Goal: Information Seeking & Learning: Learn about a topic

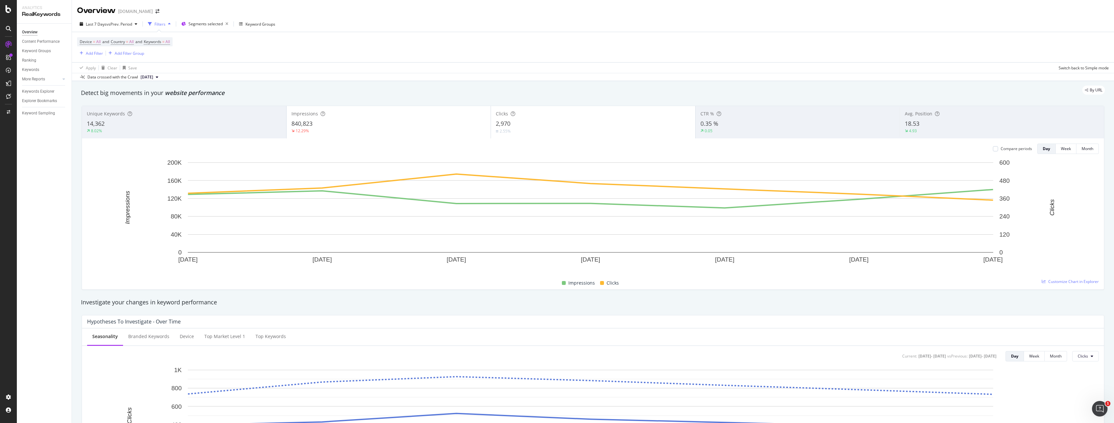
scroll to position [890, 0]
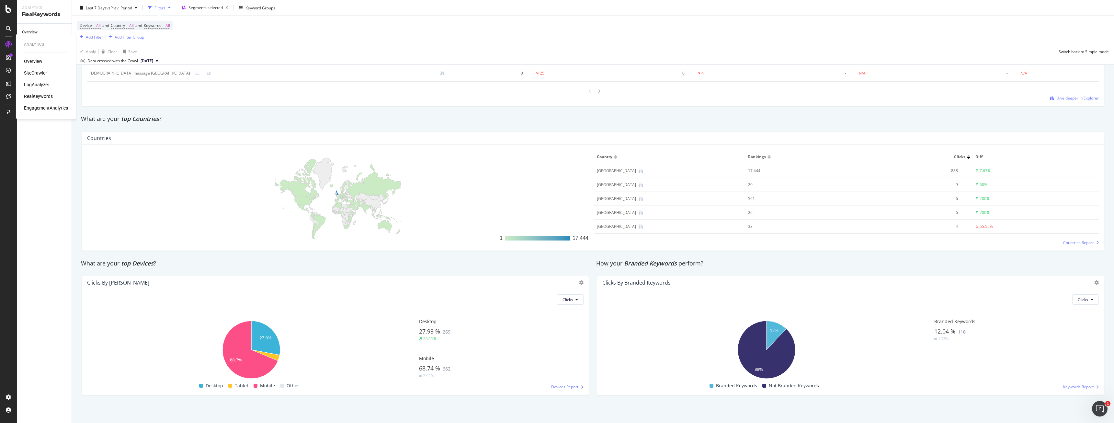
click at [32, 61] on div "Overview" at bounding box center [33, 61] width 18 height 6
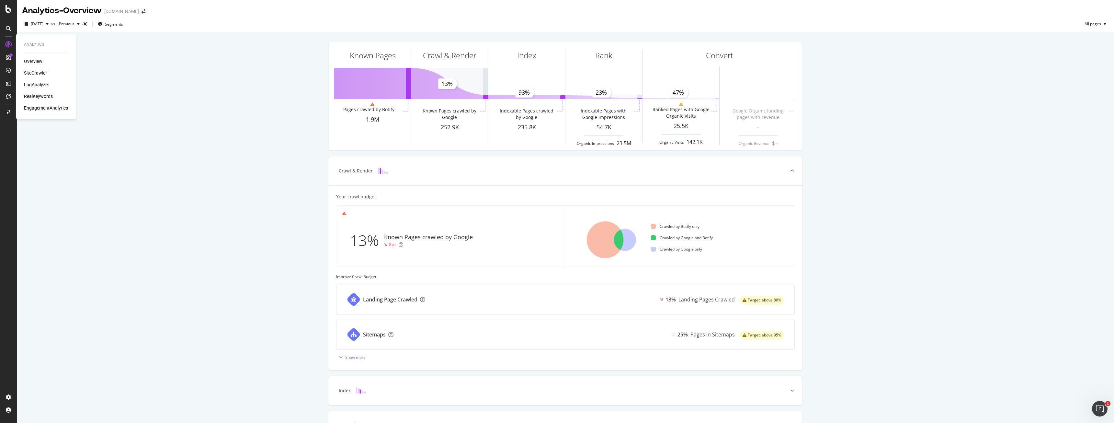
click at [30, 71] on div "SiteCrawler" at bounding box center [35, 73] width 23 height 6
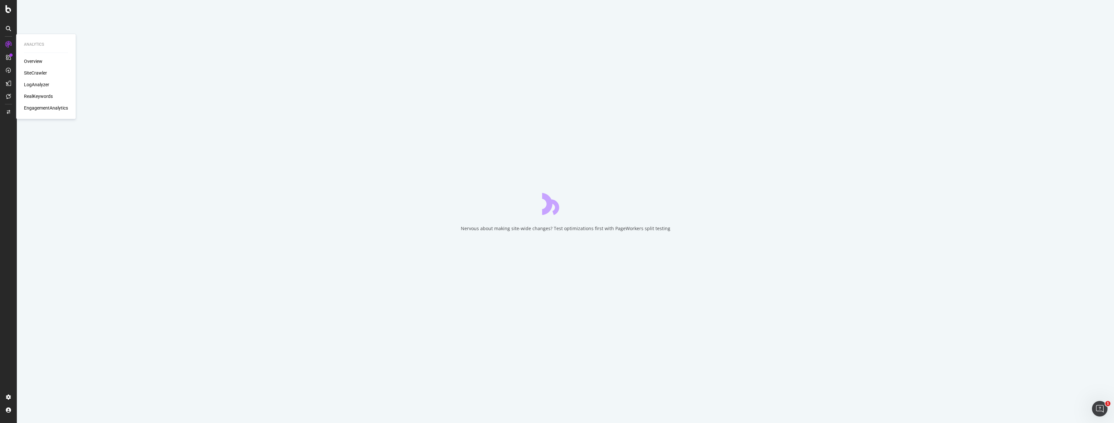
click at [36, 84] on div "LogAnalyzer" at bounding box center [36, 84] width 25 height 6
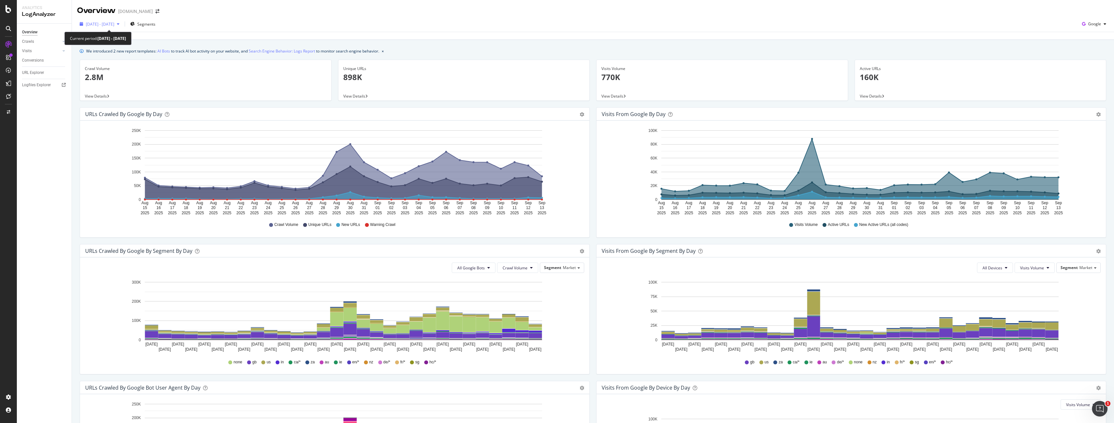
click at [99, 23] on span "[DATE] - [DATE]" at bounding box center [100, 24] width 29 height 6
click at [255, 40] on div "We introduced 2 new report templates: AI Bots to track AI bot activity on your …" at bounding box center [593, 290] width 1042 height 500
click at [155, 28] on div "Segments" at bounding box center [142, 24] width 25 height 10
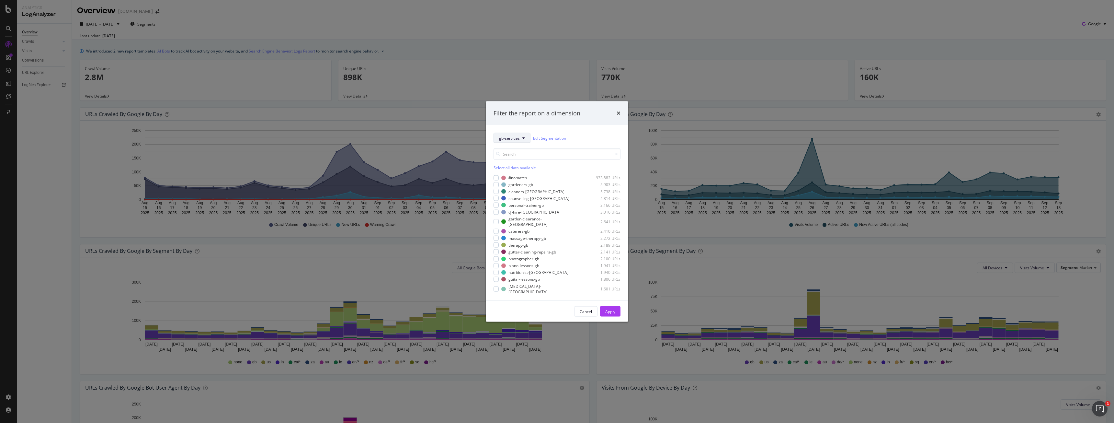
click at [511, 143] on button "gb-services" at bounding box center [512, 138] width 37 height 10
click at [516, 162] on span "market" at bounding box center [529, 161] width 60 height 6
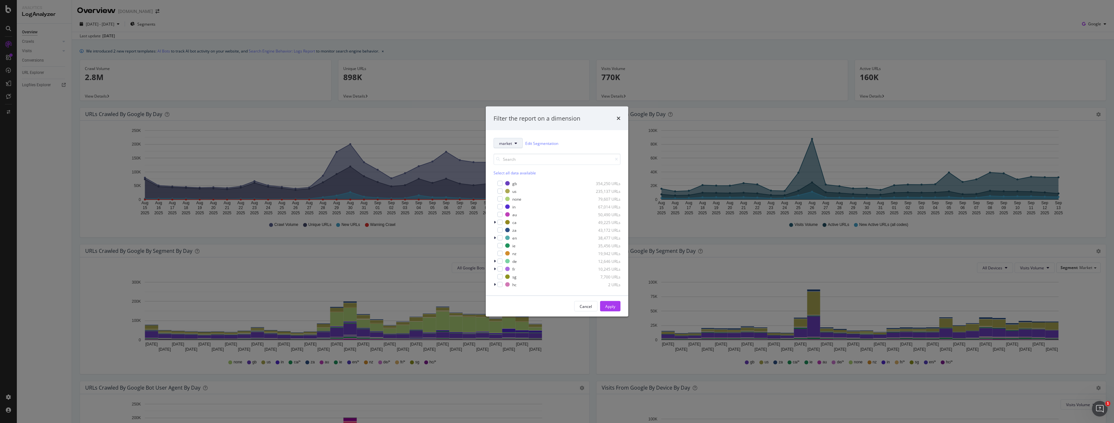
click at [505, 144] on span "market" at bounding box center [505, 143] width 13 height 6
click at [507, 177] on span "pagetype" at bounding box center [529, 179] width 60 height 6
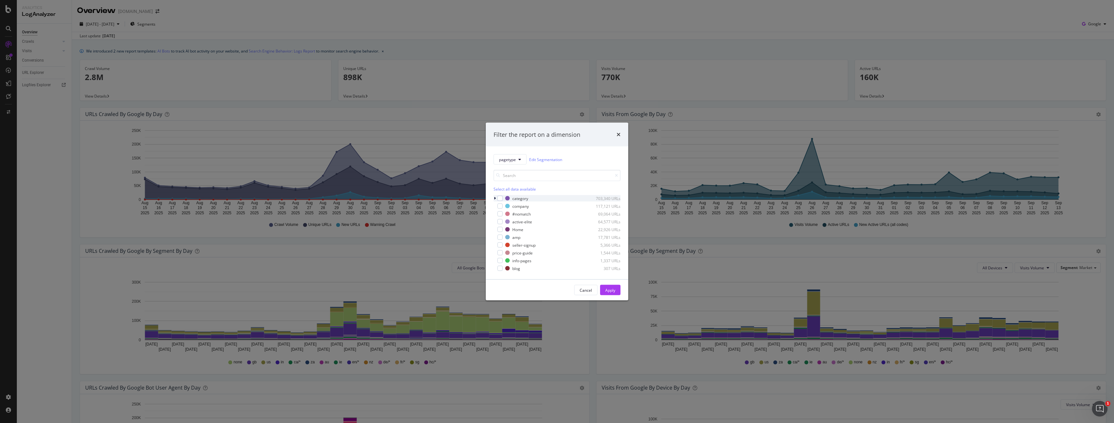
click at [503, 199] on div "category 703,340 URLs" at bounding box center [557, 198] width 127 height 6
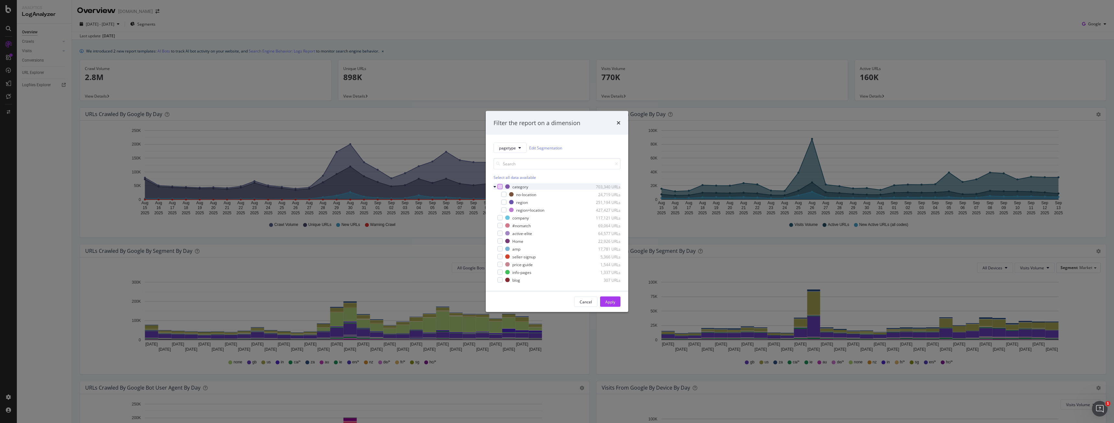
click at [499, 185] on div "modal" at bounding box center [500, 186] width 5 height 5
click at [621, 297] on div "Cancel Apply" at bounding box center [557, 301] width 143 height 21
click at [618, 300] on button "Apply" at bounding box center [610, 301] width 20 height 10
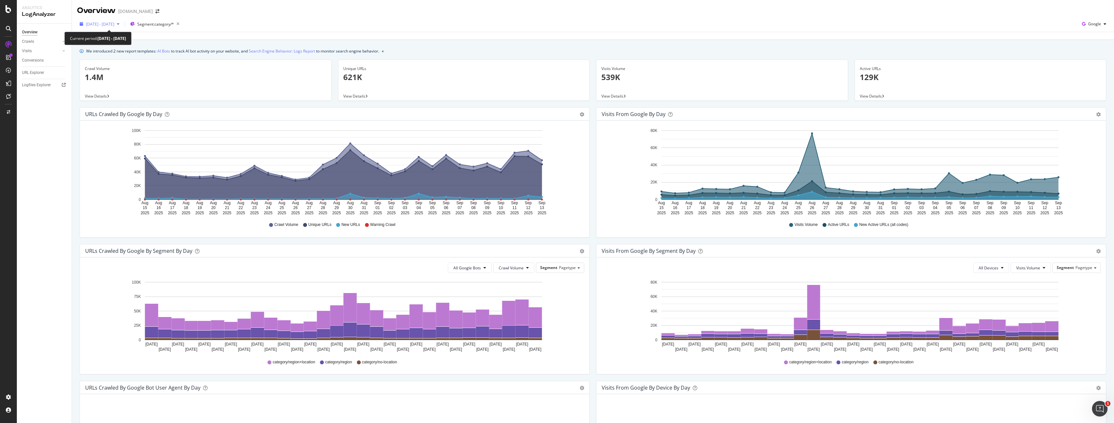
click at [114, 26] on span "[DATE] - [DATE]" at bounding box center [100, 24] width 29 height 6
click at [110, 69] on div "Last 6 Months" at bounding box center [106, 70] width 25 height 6
type input "[DATE]"
click at [155, 135] on div "Apply" at bounding box center [150, 137] width 10 height 6
